Goal: Transaction & Acquisition: Purchase product/service

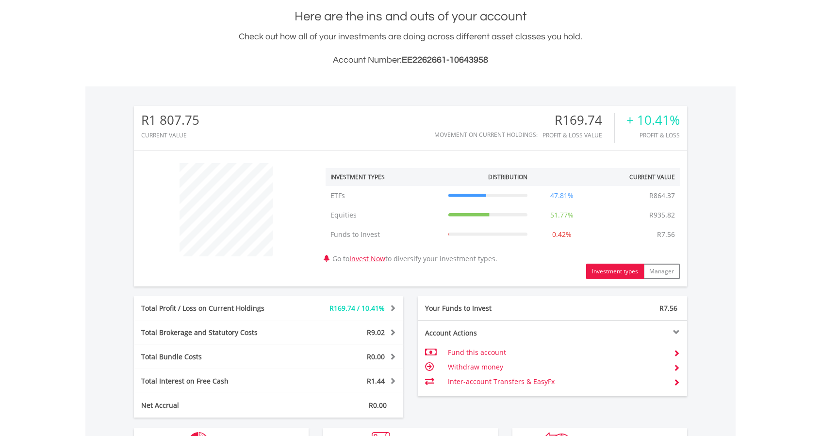
scroll to position [93, 184]
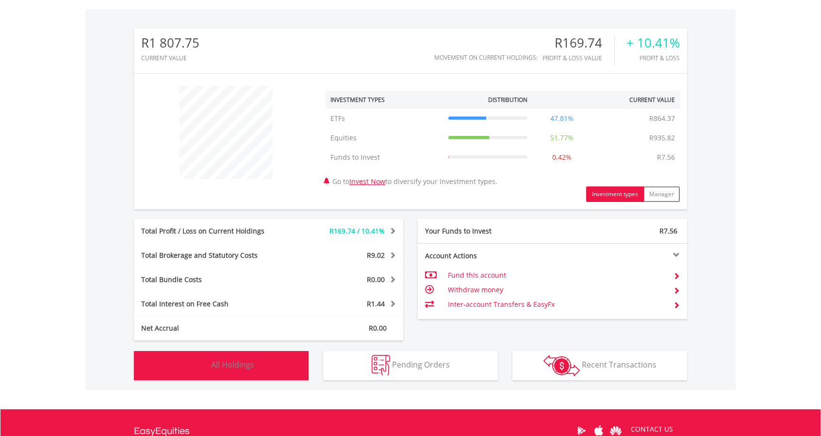
click at [271, 371] on button "Holdings All Holdings" at bounding box center [221, 365] width 175 height 29
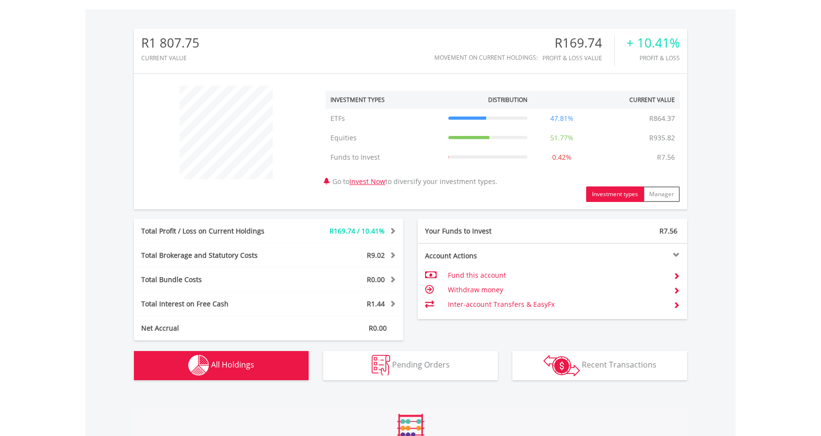
scroll to position [642, 0]
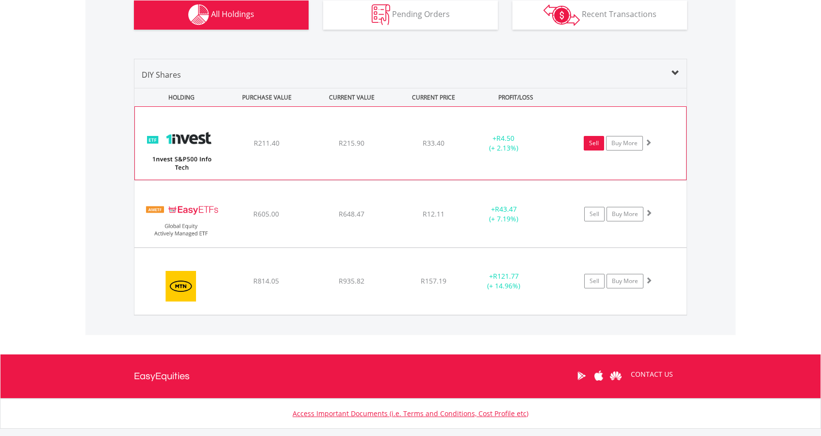
click at [591, 144] on link "Sell" at bounding box center [594, 143] width 20 height 15
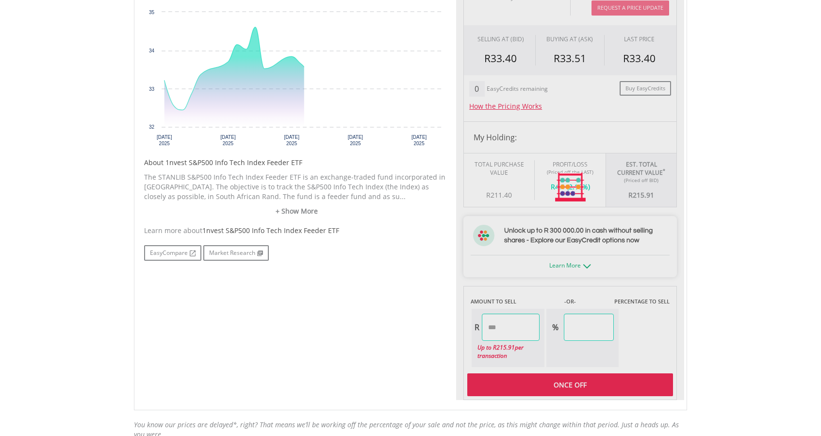
scroll to position [340, 0]
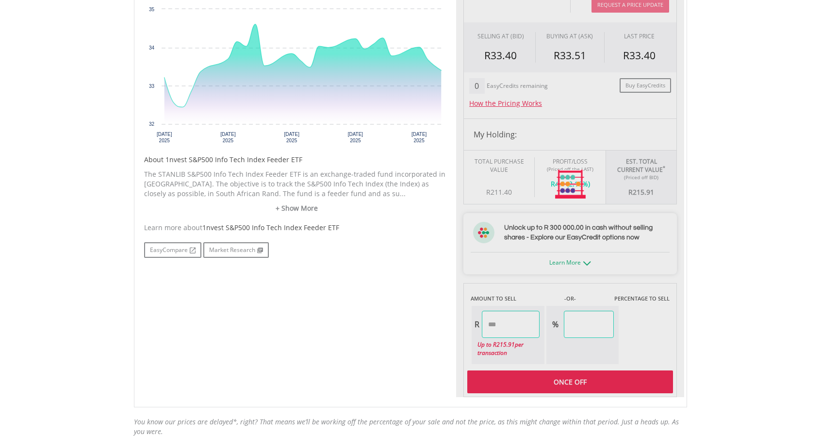
type input "******"
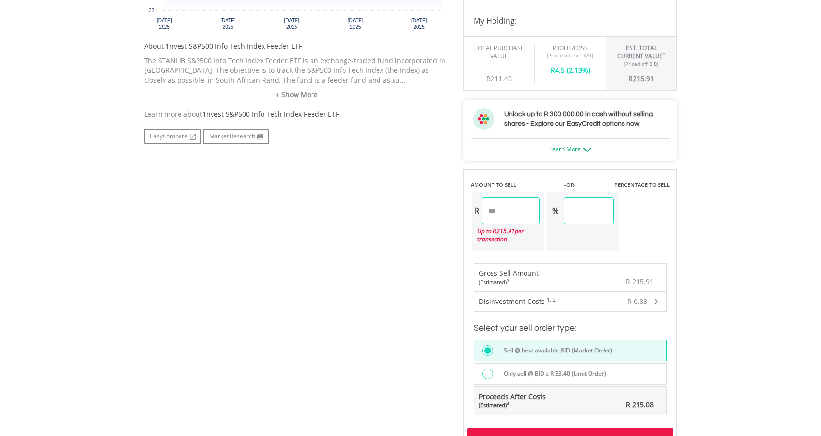
scroll to position [291, 0]
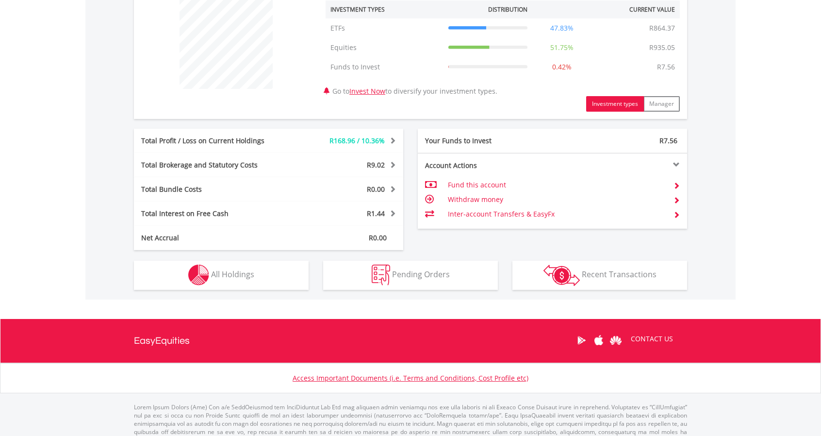
scroll to position [403, 0]
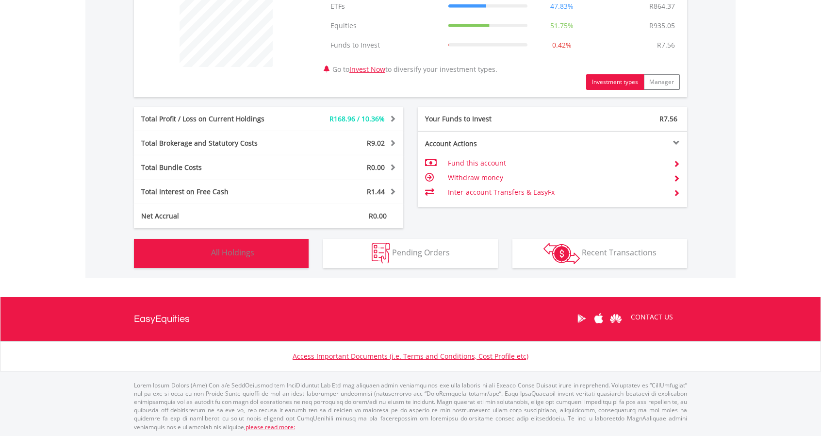
click at [203, 244] on img "button" at bounding box center [198, 253] width 21 height 21
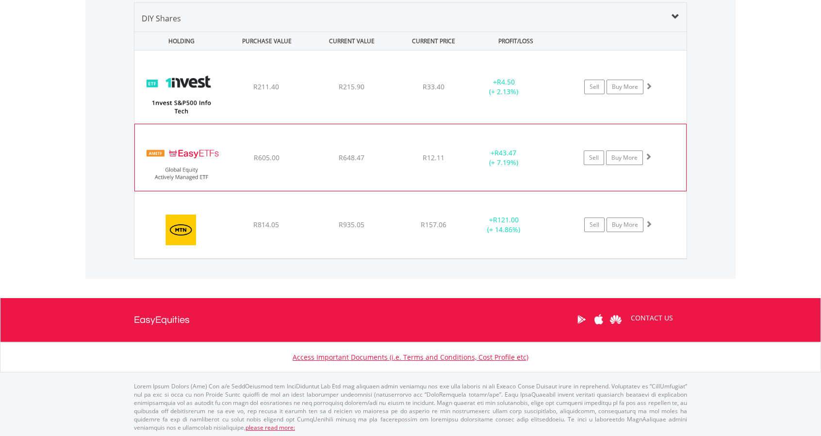
scroll to position [698, 0]
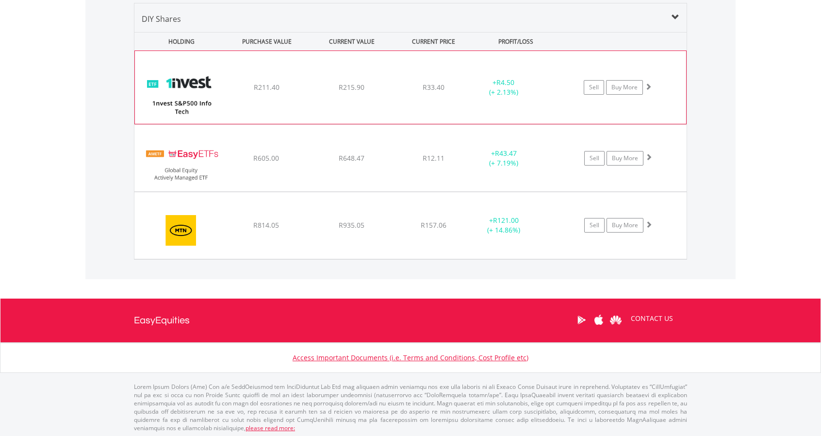
click at [459, 86] on div "R33.40" at bounding box center [433, 88] width 77 height 10
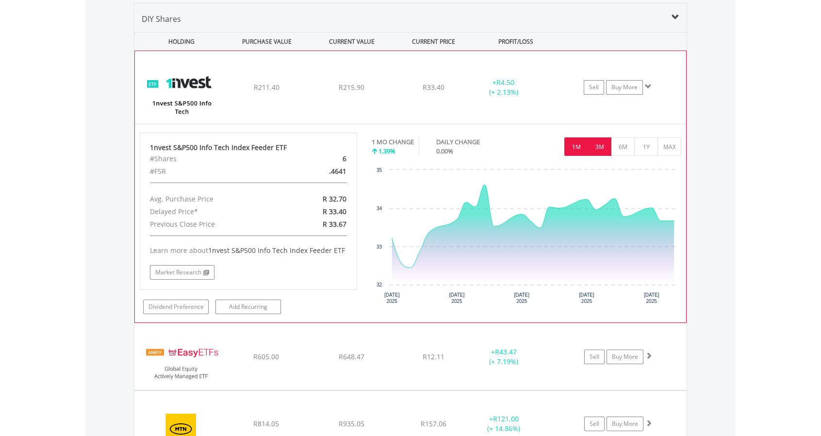
click at [600, 144] on button "3M" at bounding box center [600, 146] width 24 height 18
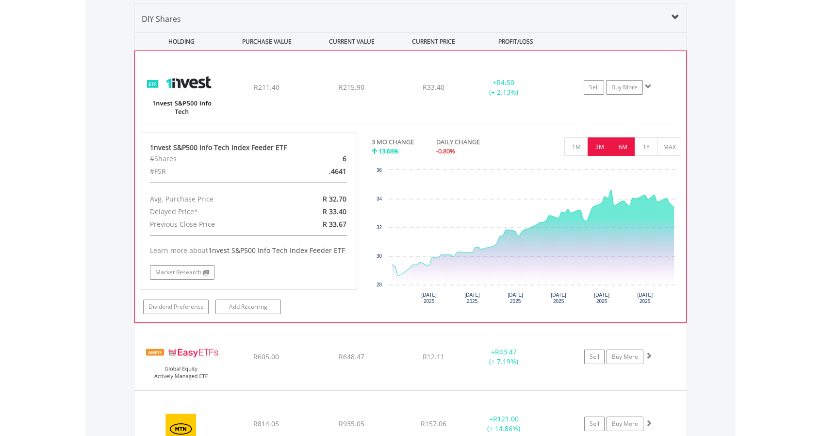
drag, startPoint x: 623, startPoint y: 147, endPoint x: 623, endPoint y: 141, distance: 5.4
click at [623, 141] on button "6M" at bounding box center [623, 146] width 24 height 18
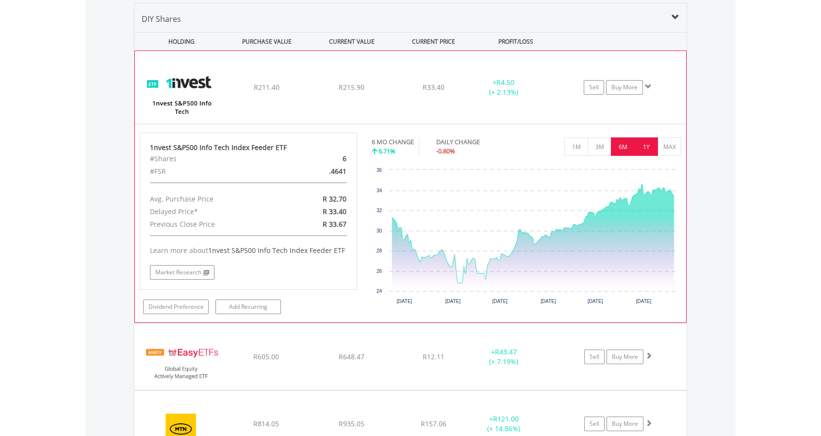
click at [656, 149] on button "1Y" at bounding box center [647, 146] width 24 height 18
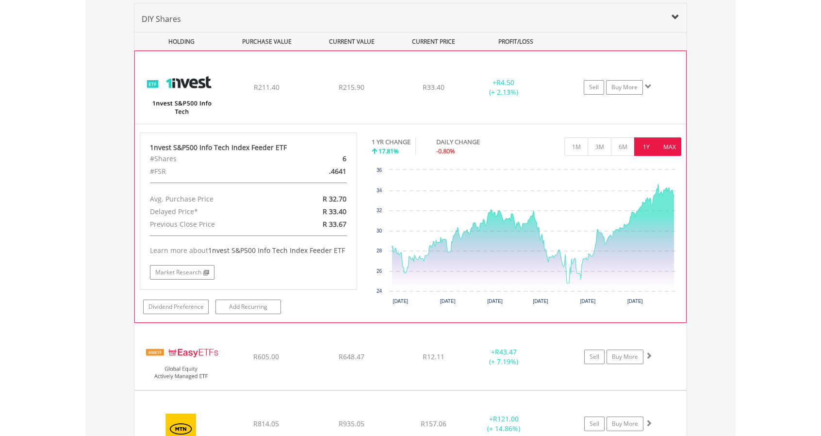
click at [671, 138] on button "MAX" at bounding box center [670, 146] width 24 height 18
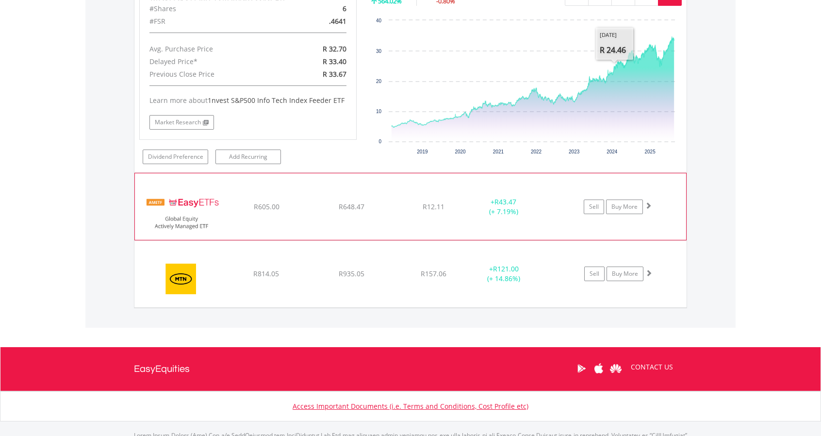
scroll to position [843, 0]
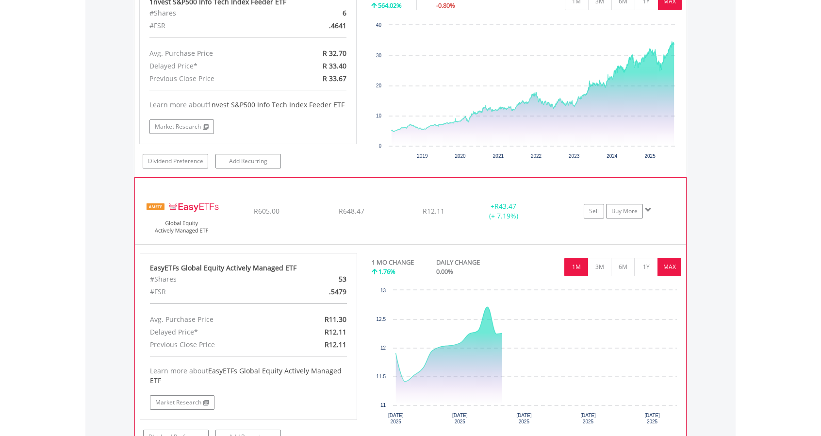
click at [663, 267] on button "MAX" at bounding box center [670, 267] width 24 height 18
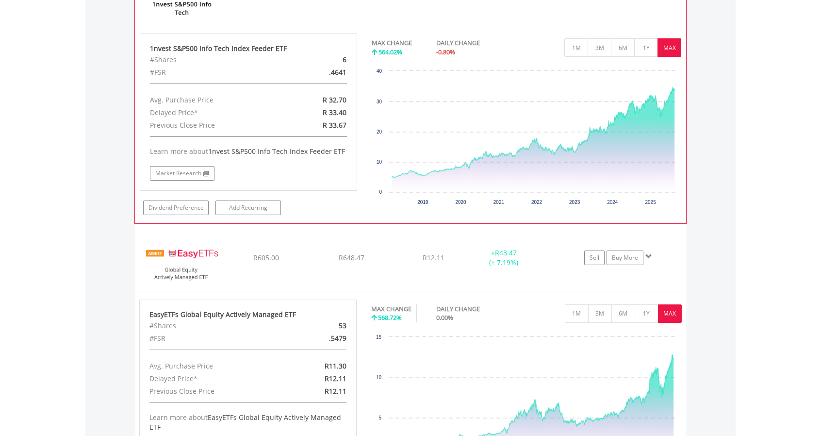
scroll to position [795, 0]
